Goal: Find specific page/section: Find specific page/section

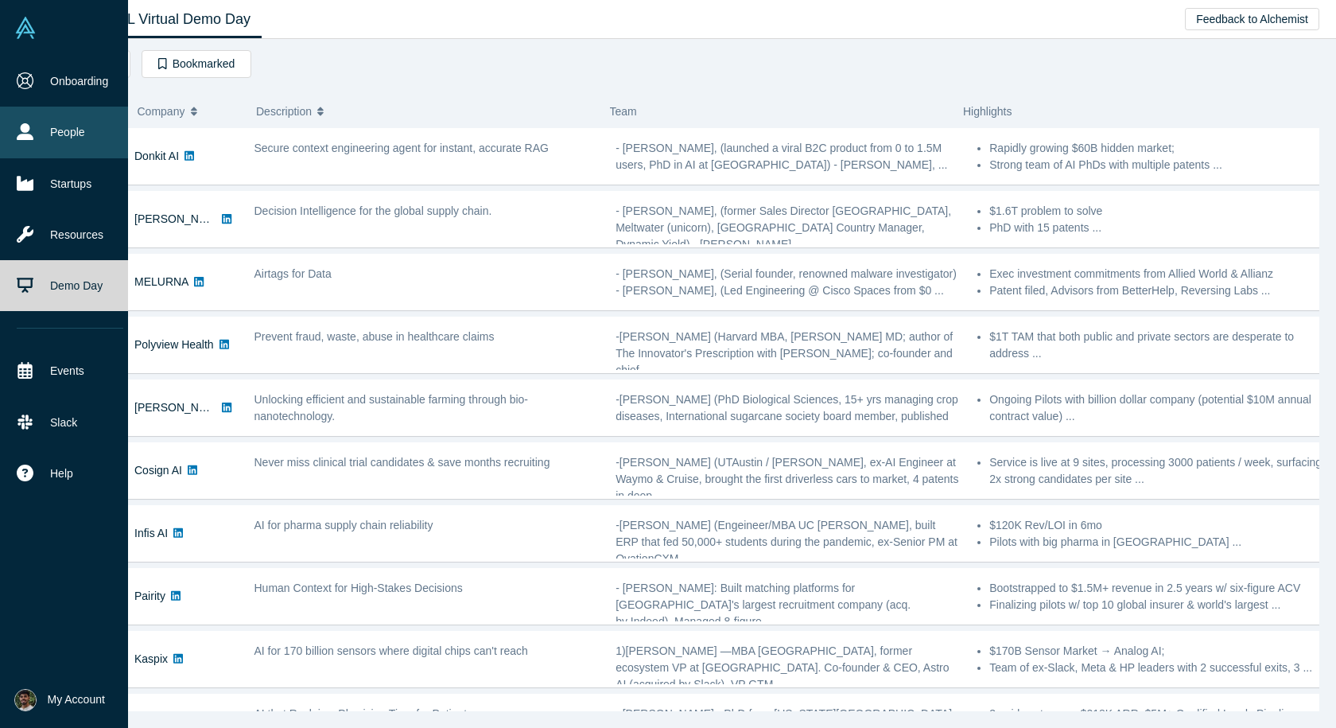
click at [45, 135] on link "People" at bounding box center [70, 132] width 140 height 51
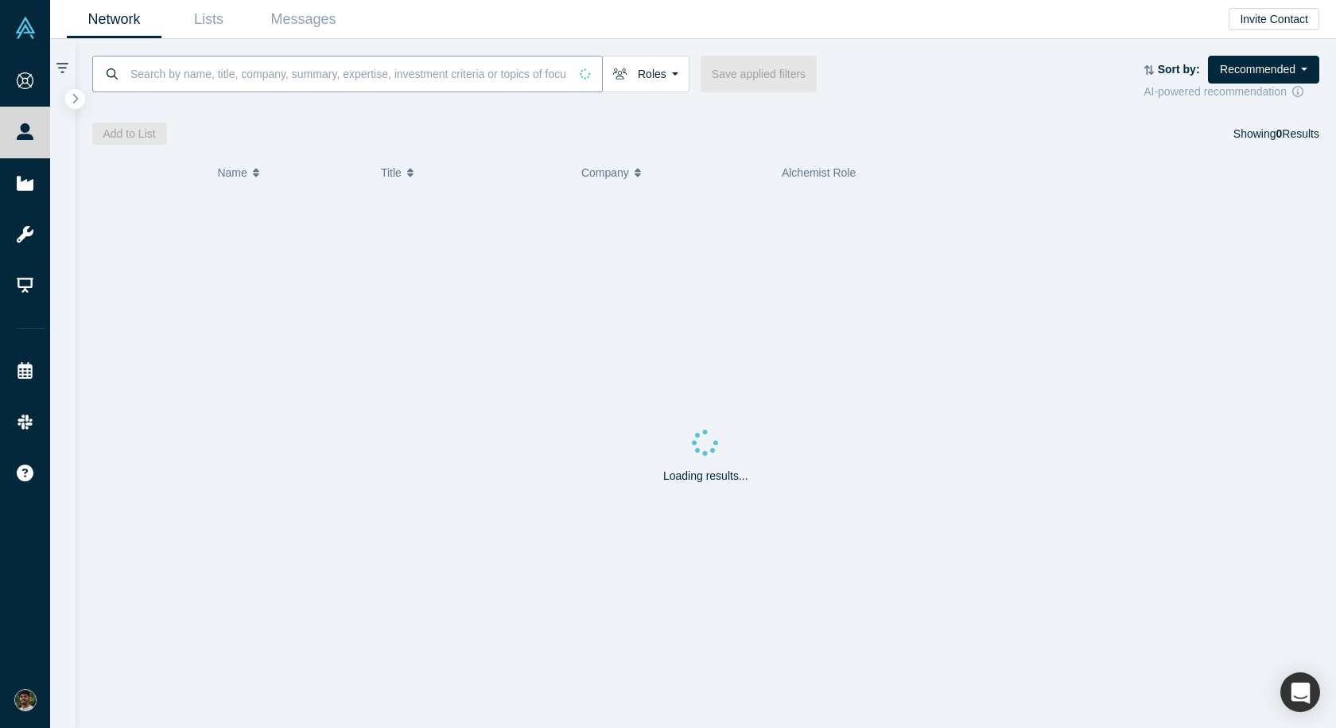
click at [195, 70] on input at bounding box center [349, 73] width 440 height 37
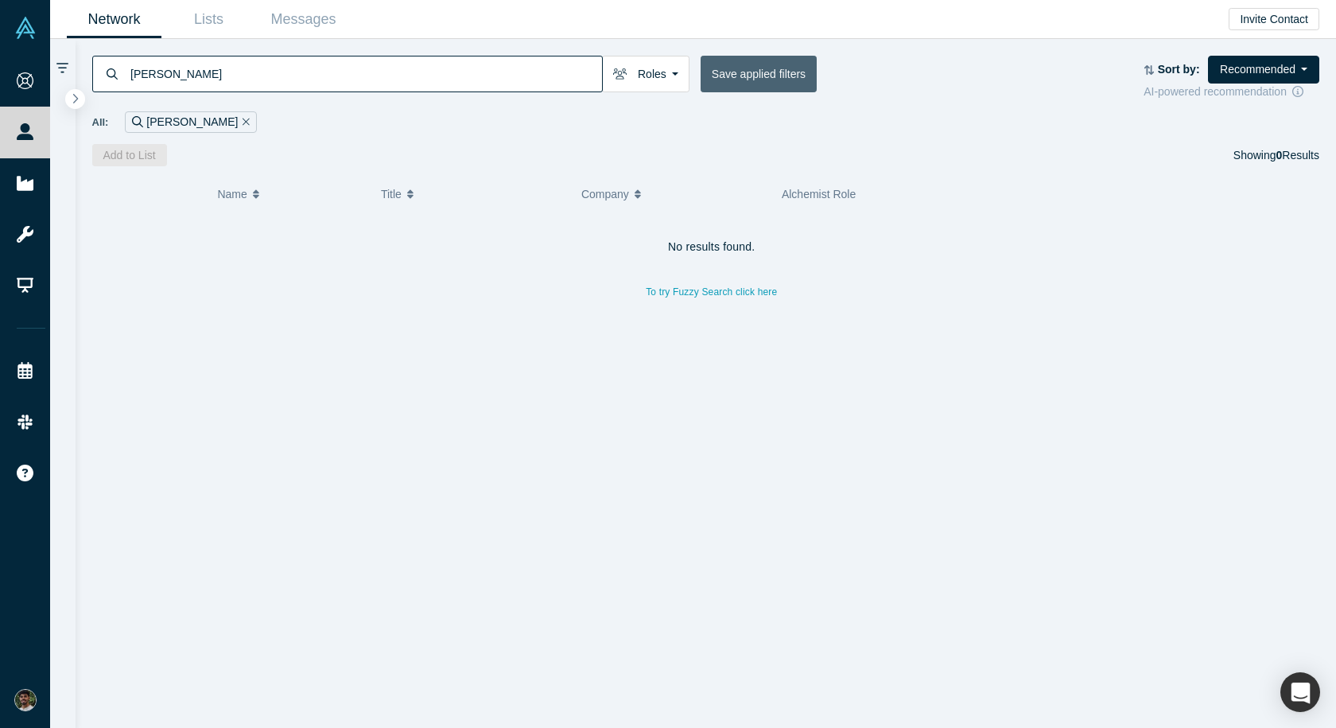
click at [737, 70] on button "Save applied filters" at bounding box center [759, 74] width 116 height 37
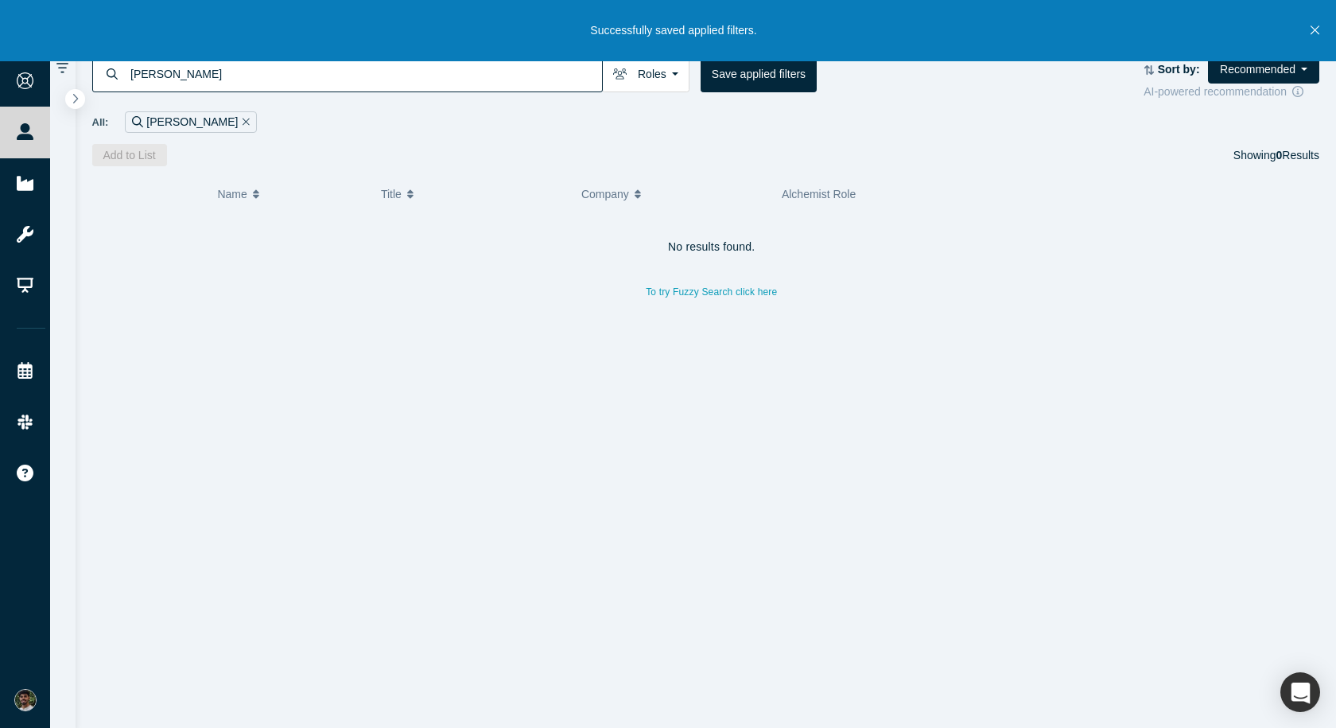
click at [196, 67] on input "[PERSON_NAME]" at bounding box center [365, 73] width 473 height 37
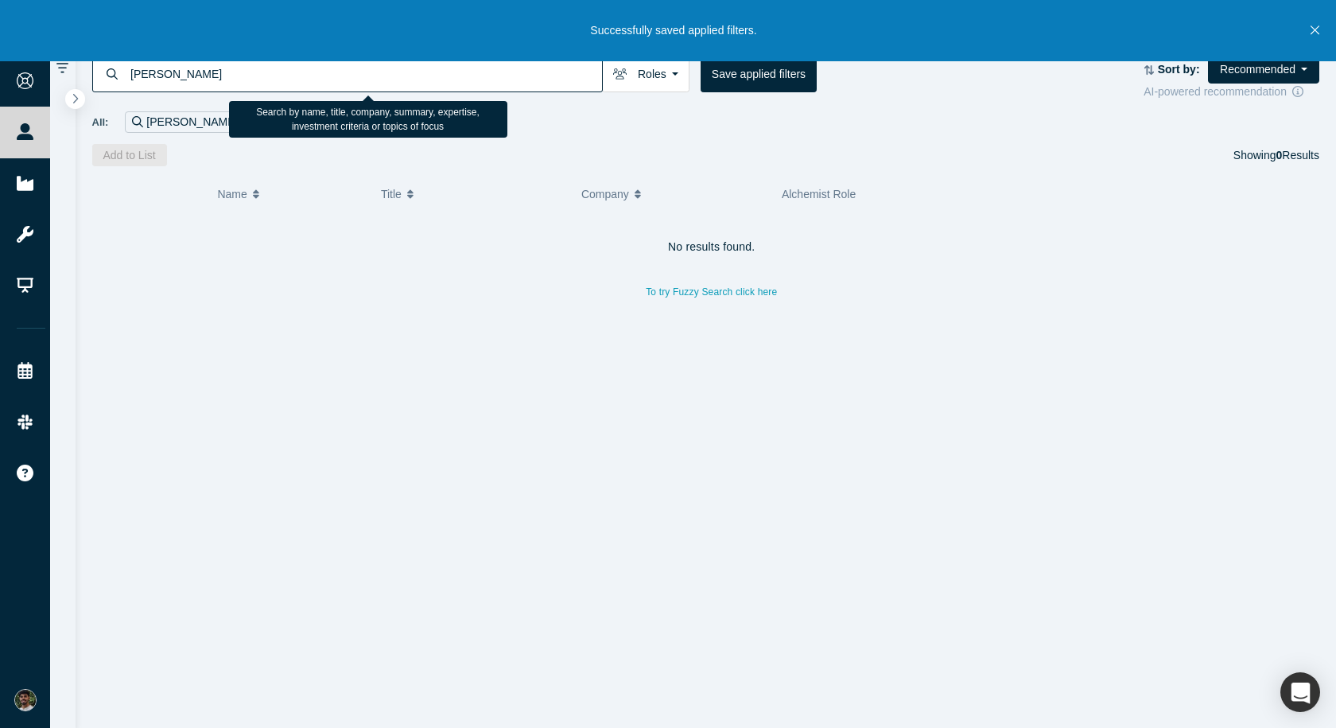
drag, startPoint x: 196, startPoint y: 67, endPoint x: 150, endPoint y: 74, distance: 46.7
click at [150, 74] on input "[PERSON_NAME]" at bounding box center [365, 73] width 473 height 37
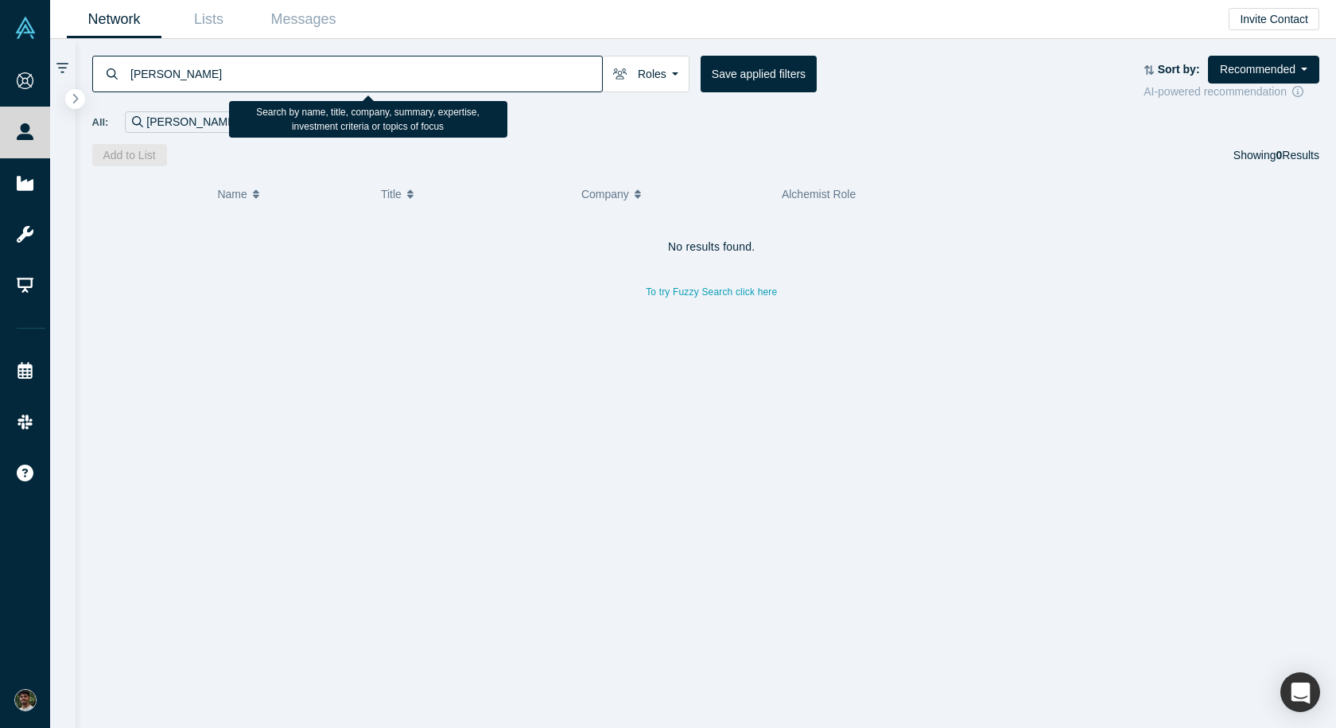
click at [173, 68] on input "[PERSON_NAME]" at bounding box center [365, 73] width 473 height 37
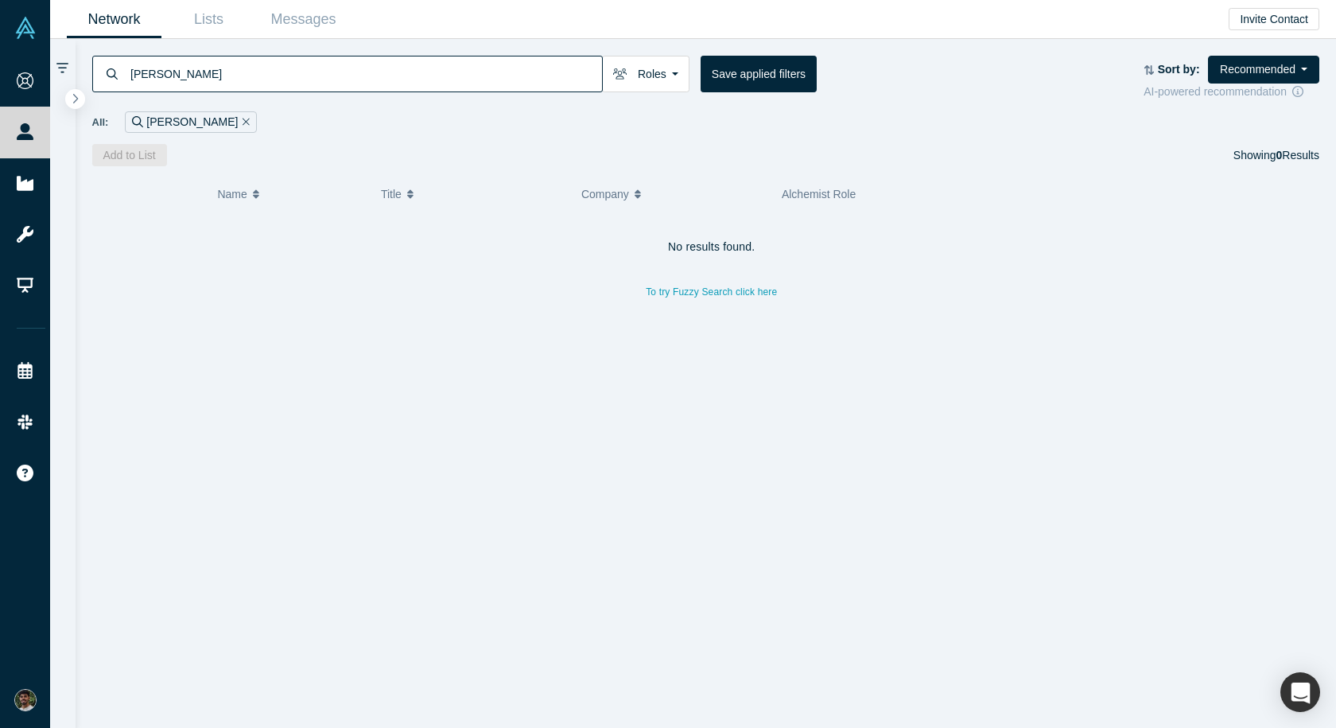
drag, startPoint x: 212, startPoint y: 77, endPoint x: 94, endPoint y: 56, distance: 120.4
click at [94, 56] on div "[PERSON_NAME]" at bounding box center [347, 74] width 510 height 37
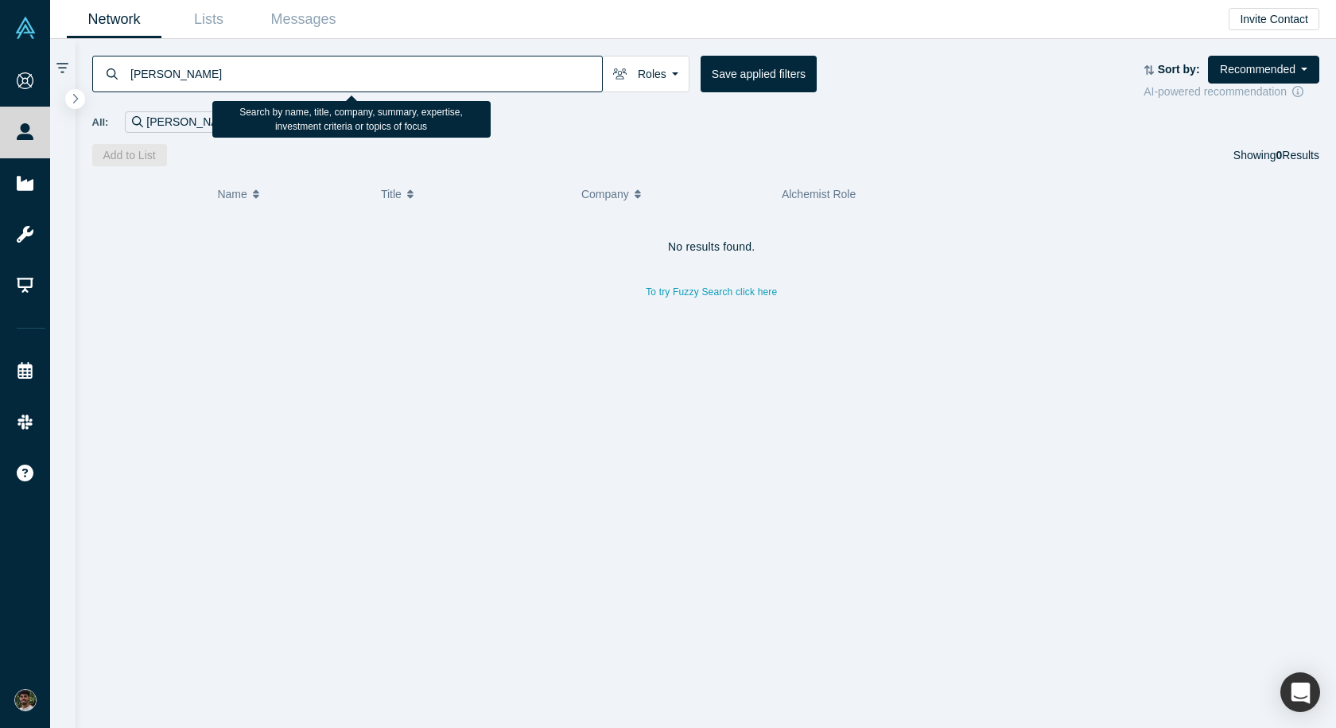
type input "[PERSON_NAME]"
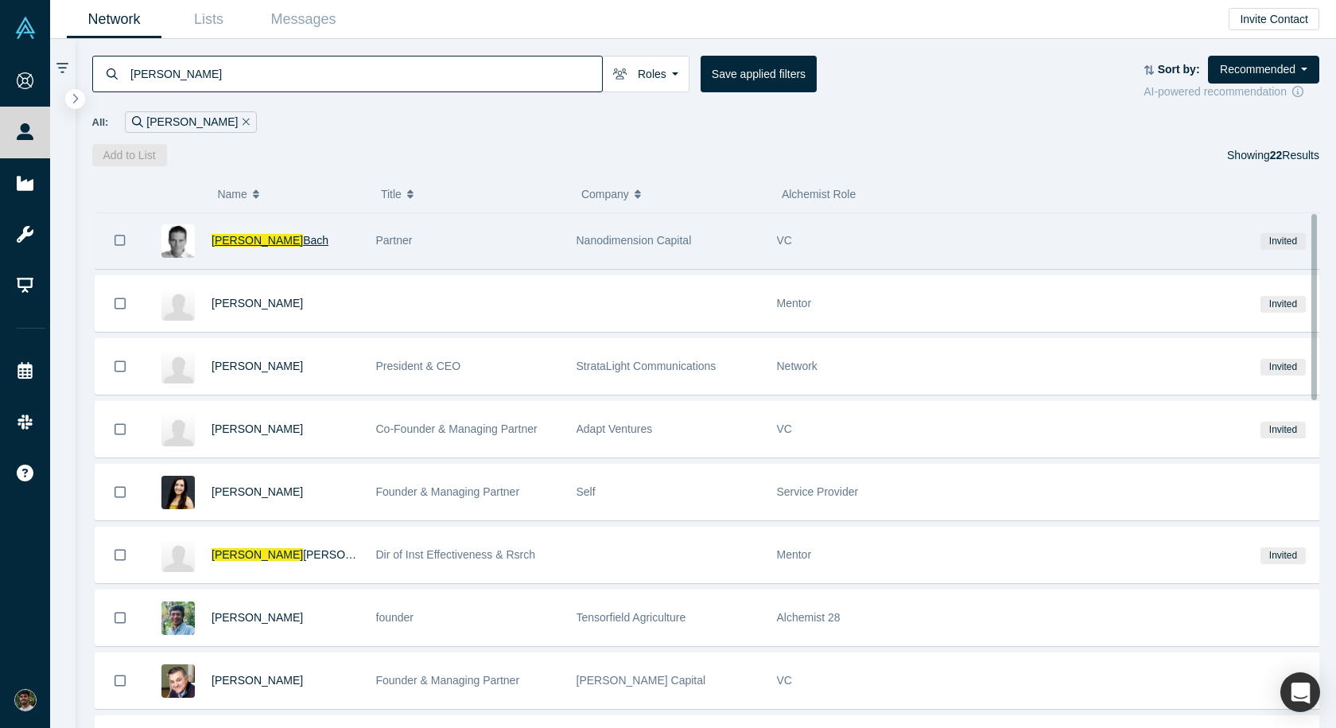
click at [236, 239] on span "[PERSON_NAME]" at bounding box center [257, 240] width 91 height 13
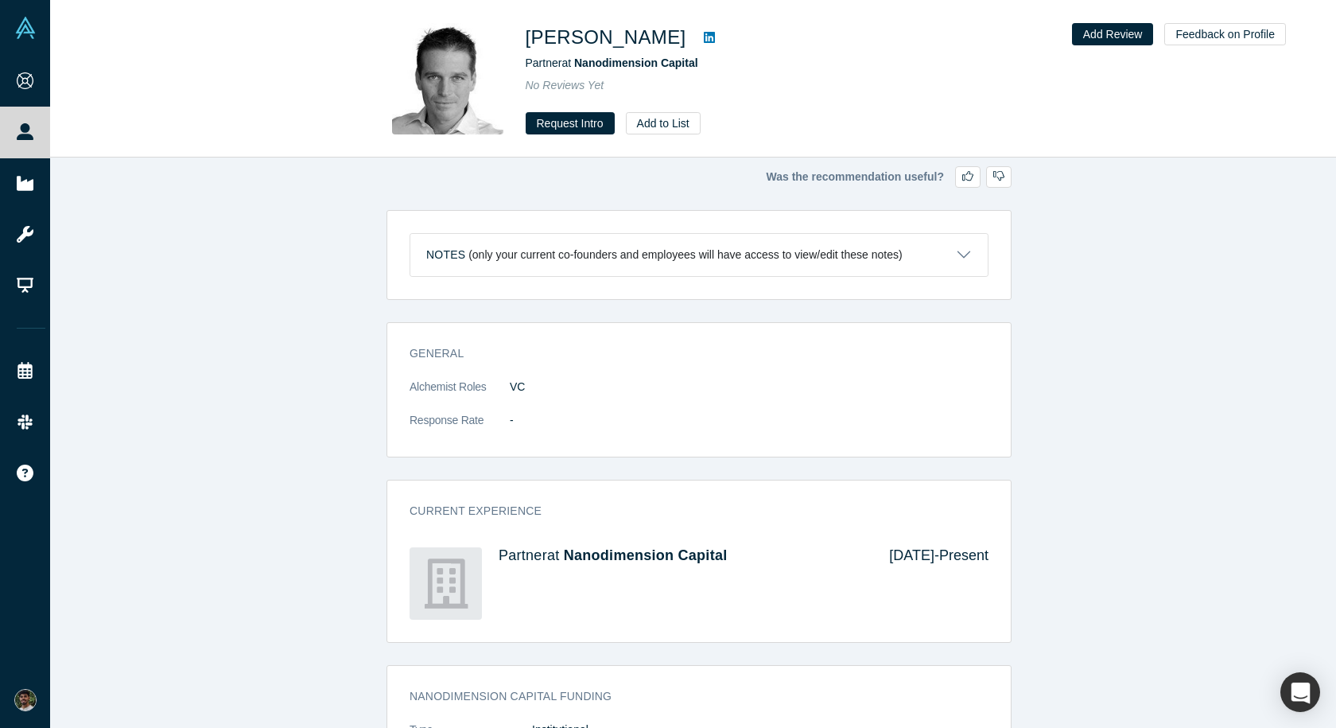
click at [453, 73] on img at bounding box center [447, 78] width 111 height 111
click at [697, 45] on link at bounding box center [709, 37] width 24 height 19
